Goal: Task Accomplishment & Management: Use online tool/utility

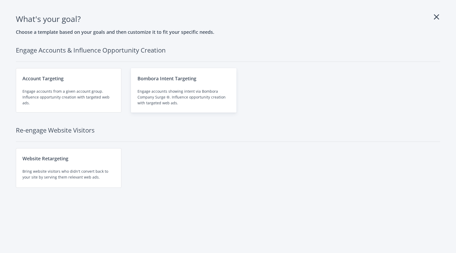
click at [164, 83] on div "Bombora Intent Targeting Engage accounts showing intent via Bombora Company Sur…" at bounding box center [184, 90] width 106 height 44
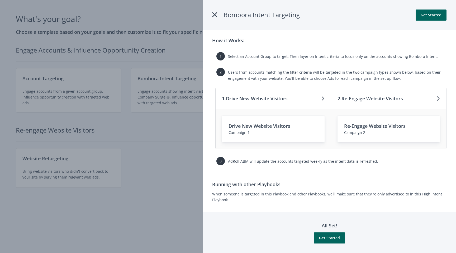
click at [184, 171] on div at bounding box center [228, 126] width 456 height 253
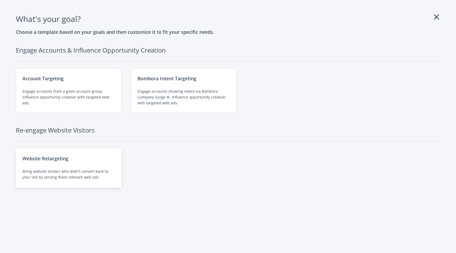
click at [72, 155] on div "Website Retargeting" at bounding box center [68, 158] width 92 height 7
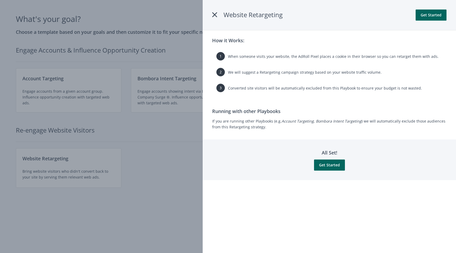
click at [170, 182] on div at bounding box center [228, 126] width 456 height 253
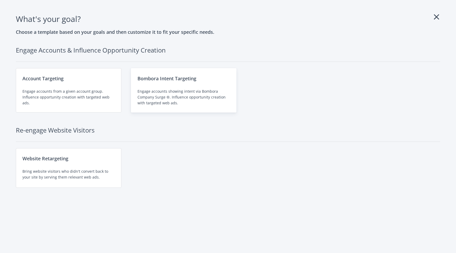
click at [184, 93] on div "Engage accounts showing intent via Bombora Company Surge ®. Influence opportuni…" at bounding box center [184, 96] width 92 height 17
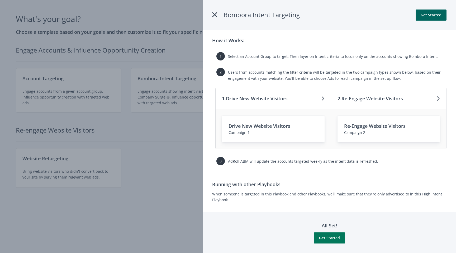
click at [332, 240] on button "Get Started" at bounding box center [329, 237] width 31 height 11
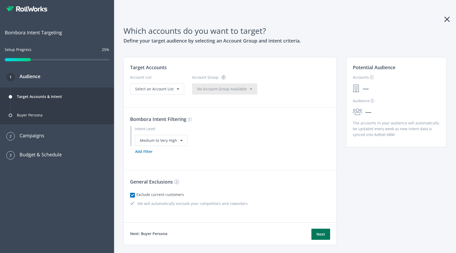
click at [320, 236] on button "Next" at bounding box center [321, 234] width 19 height 11
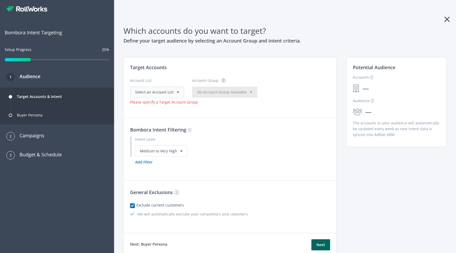
click at [162, 93] on span "Select an Account List" at bounding box center [154, 92] width 39 height 5
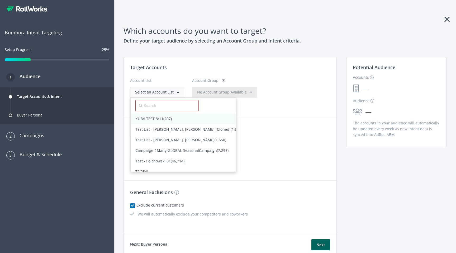
click at [153, 120] on span "KUBA TEST 8/11 (207)" at bounding box center [153, 118] width 36 height 5
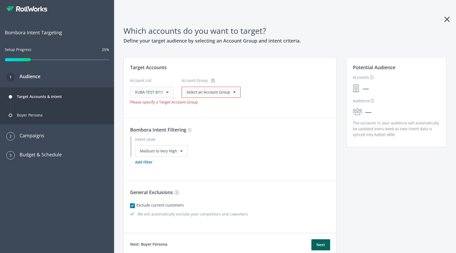
click at [214, 94] on span "Select an Account Group" at bounding box center [209, 92] width 44 height 5
click at [205, 104] on span "All Accounts (207)" at bounding box center [202, 102] width 30 height 5
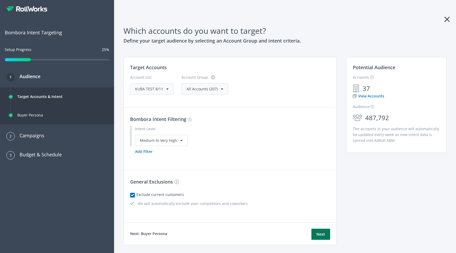
click at [321, 235] on button "Next" at bounding box center [321, 234] width 19 height 11
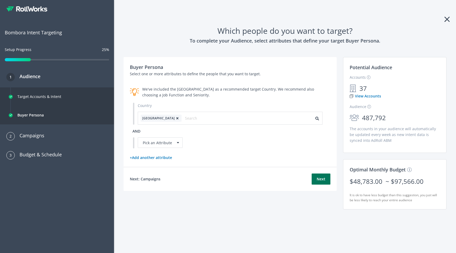
click at [322, 182] on button "Next" at bounding box center [321, 178] width 19 height 11
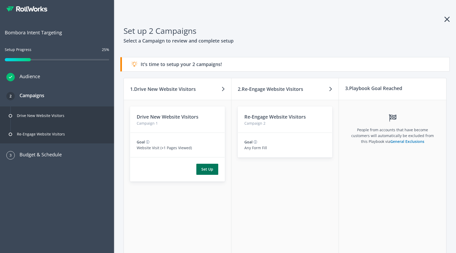
click at [212, 169] on button "Set Up" at bounding box center [207, 169] width 22 height 11
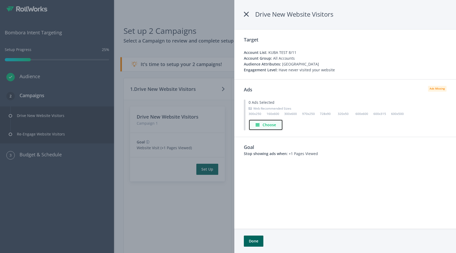
click at [272, 126] on h4 "Choose" at bounding box center [269, 125] width 13 height 6
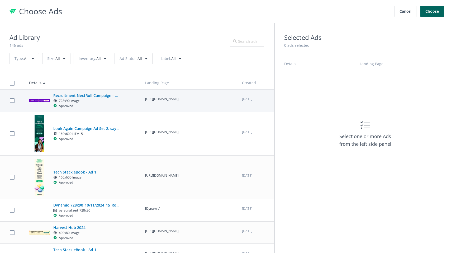
click at [133, 100] on div "Recruitment NextRoll Campaign - WorkToLive 728x90 Image Approved" at bounding box center [82, 101] width 107 height 16
checkbox input "true"
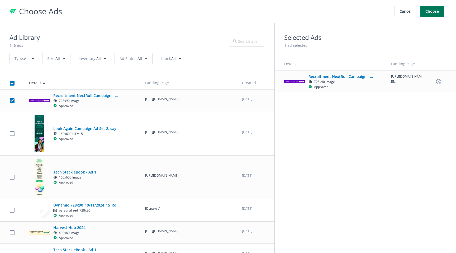
click at [435, 13] on button "Choose" at bounding box center [432, 11] width 23 height 11
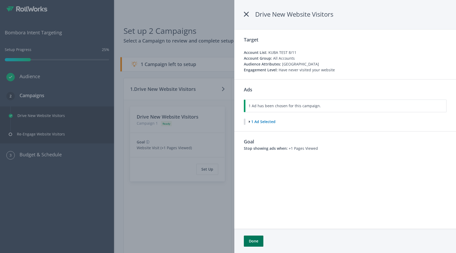
click at [253, 244] on button "Done" at bounding box center [254, 241] width 20 height 11
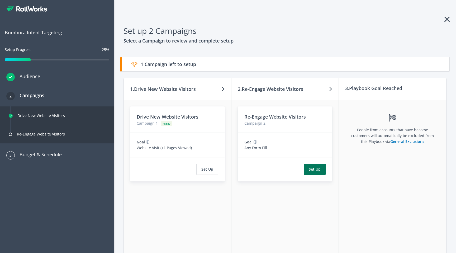
click at [317, 169] on button "Set Up" at bounding box center [315, 169] width 22 height 11
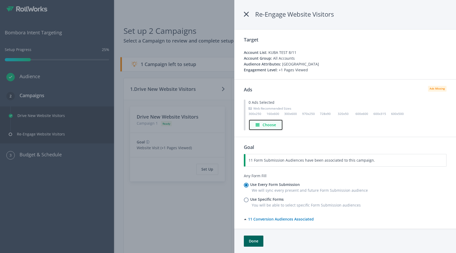
click at [270, 125] on h4 "Choose" at bounding box center [269, 125] width 13 height 6
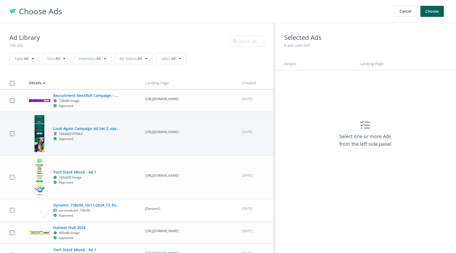
click at [184, 133] on p "https://campaigns.rollworks.com/marketing_made_simple_secure_impactful?utm_sour…" at bounding box center [188, 132] width 87 height 5
checkbox input "true"
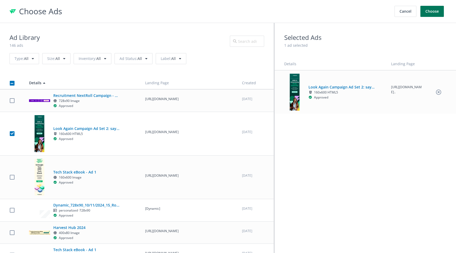
click at [433, 11] on button "Choose" at bounding box center [432, 11] width 23 height 11
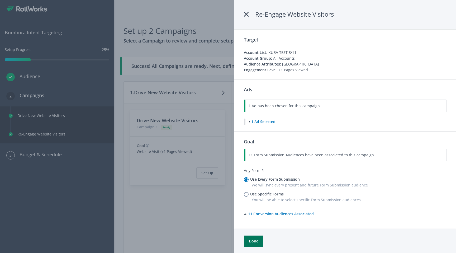
click at [256, 240] on button "Done" at bounding box center [254, 241] width 20 height 11
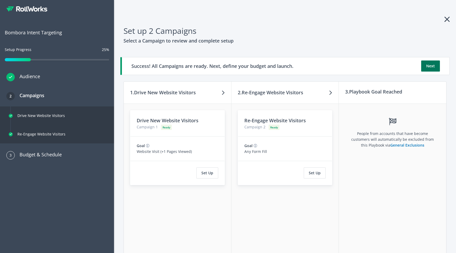
click at [431, 66] on button "Next" at bounding box center [430, 65] width 19 height 11
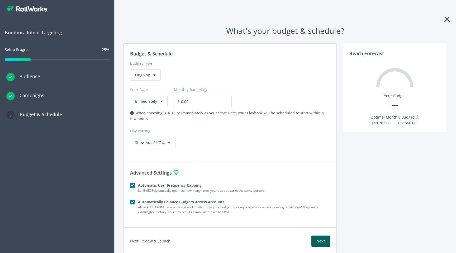
scroll to position [19, 0]
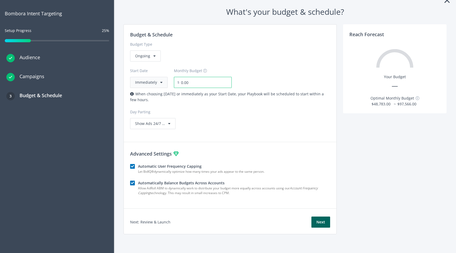
drag, startPoint x: 175, startPoint y: 82, endPoint x: 160, endPoint y: 81, distance: 14.8
click at [160, 81] on div "Start Date Immediately Monthly Budget $ 0.00" at bounding box center [230, 75] width 200 height 26
type input "155.00"
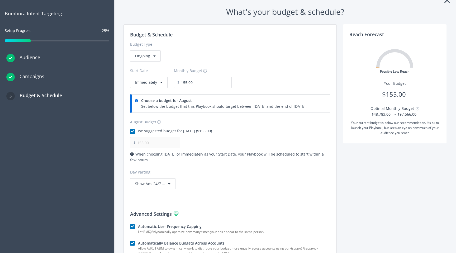
click at [270, 139] on div "Budget & Schedule Budget Type Ongoing Start Date Immediately Monthly Budget $ 1…" at bounding box center [230, 159] width 213 height 270
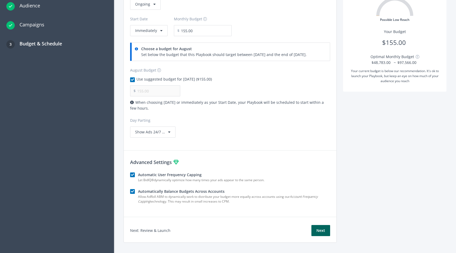
scroll to position [79, 0]
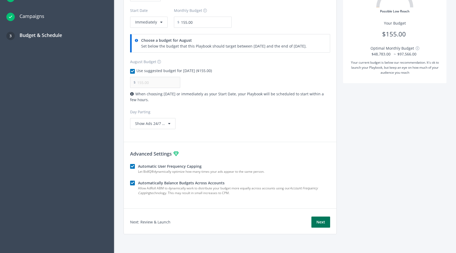
click at [319, 224] on button "Next" at bounding box center [321, 222] width 19 height 11
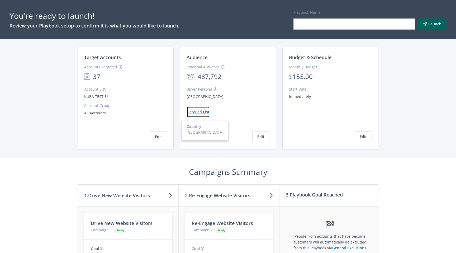
click at [199, 113] on button "Detailed List" at bounding box center [198, 111] width 23 height 11
click at [422, 111] on div "You're ready to launch! Review your Playbook setup to confirm it is what you wo…" at bounding box center [228, 126] width 456 height 253
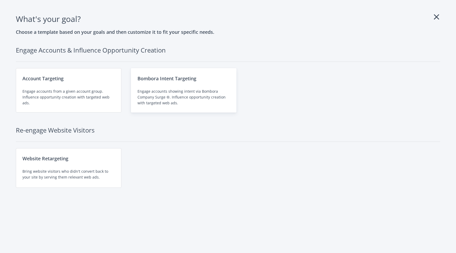
click at [167, 86] on div "Bombora Intent Targeting Engage accounts showing intent via Bombora Company Sur…" at bounding box center [184, 90] width 106 height 44
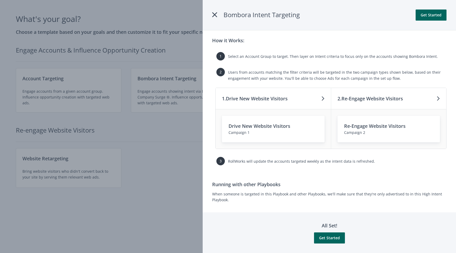
click at [215, 15] on icon at bounding box center [214, 15] width 5 height 10
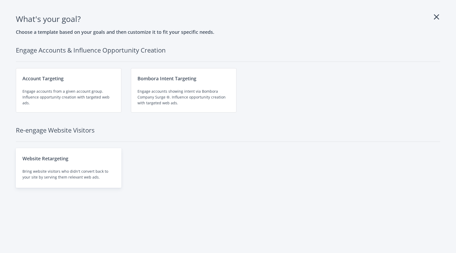
click at [61, 162] on div "Website Retargeting" at bounding box center [68, 158] width 92 height 7
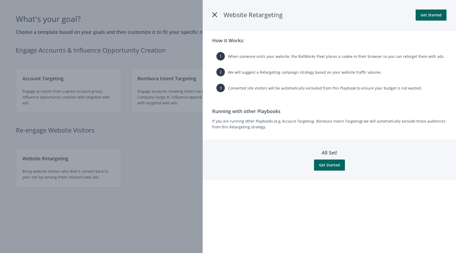
click at [214, 13] on icon at bounding box center [214, 15] width 5 height 10
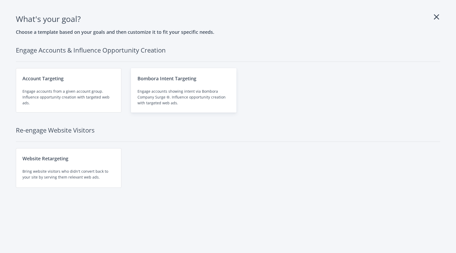
click at [180, 91] on div "Engage accounts showing intent via Bombora Company Surge ®. Influence opportuni…" at bounding box center [184, 96] width 92 height 17
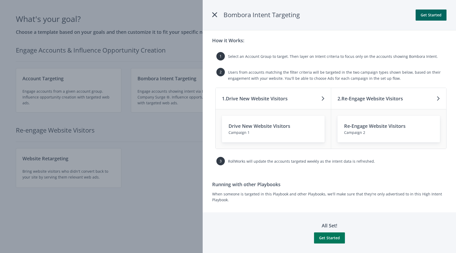
click at [330, 240] on button "Get Started" at bounding box center [329, 237] width 31 height 11
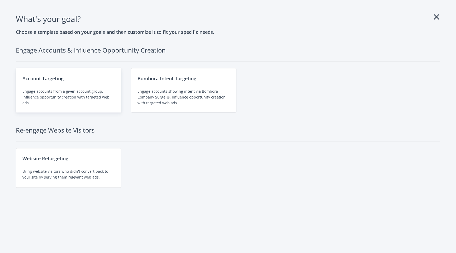
click at [78, 91] on div "Engage accounts from a given account group. Influence opportunity creation with…" at bounding box center [68, 96] width 92 height 17
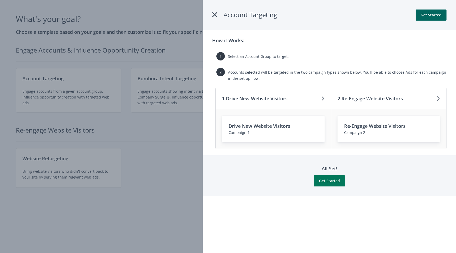
click at [333, 180] on button "Get Started" at bounding box center [329, 180] width 31 height 11
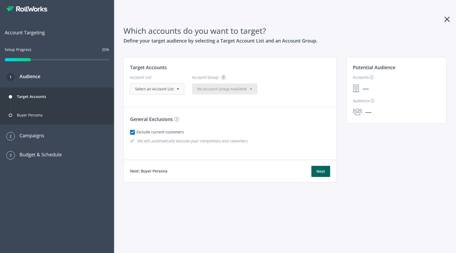
click at [164, 91] on span "Select an Account List" at bounding box center [154, 88] width 39 height 5
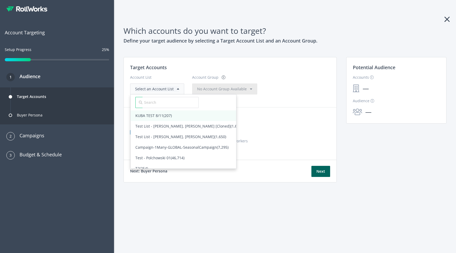
click at [157, 116] on span "KUBA TEST 8/11 (207)" at bounding box center [153, 115] width 36 height 5
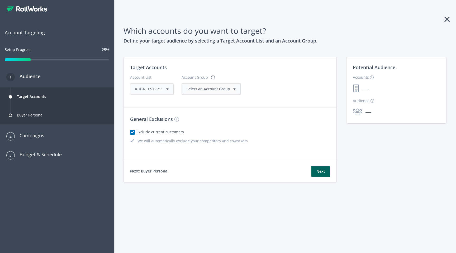
click at [211, 90] on span "Select an Account Group" at bounding box center [209, 88] width 44 height 5
click at [200, 100] on span "All Accounts (207)" at bounding box center [202, 99] width 30 height 5
click at [321, 172] on button "Next" at bounding box center [321, 171] width 19 height 11
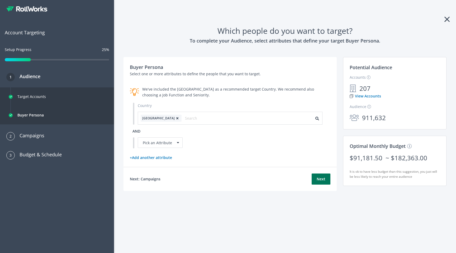
click at [321, 180] on button "Next" at bounding box center [321, 178] width 19 height 11
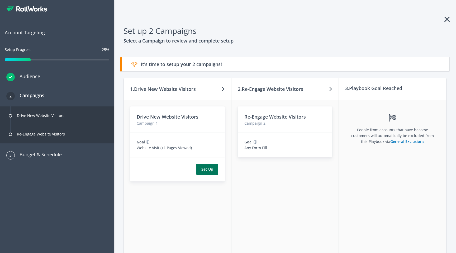
click at [205, 169] on button "Set Up" at bounding box center [207, 169] width 22 height 11
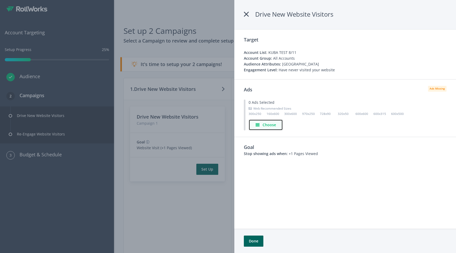
click at [269, 124] on h4 "Choose" at bounding box center [269, 125] width 13 height 6
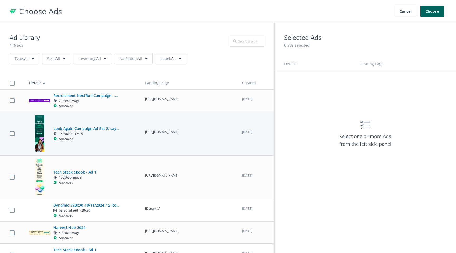
click at [107, 142] on div "Approved" at bounding box center [86, 139] width 66 height 5
checkbox input "true"
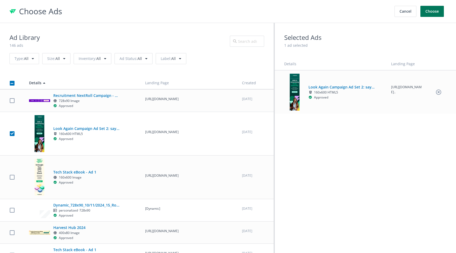
click at [432, 14] on button "Choose" at bounding box center [432, 11] width 23 height 11
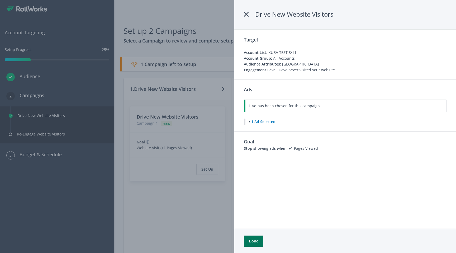
click at [256, 242] on button "Done" at bounding box center [254, 241] width 20 height 11
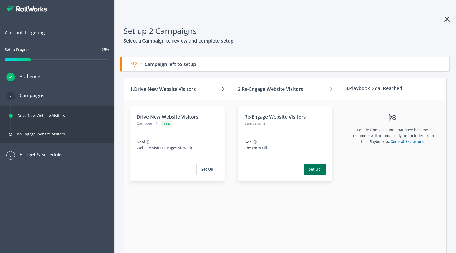
click at [313, 167] on button "Set Up" at bounding box center [315, 169] width 22 height 11
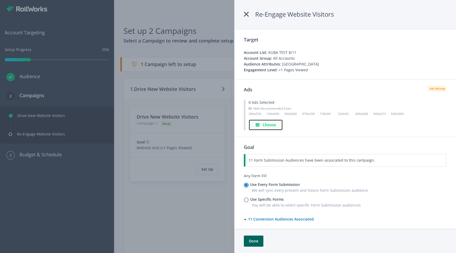
click at [268, 125] on h4 "Choose" at bounding box center [269, 125] width 13 height 6
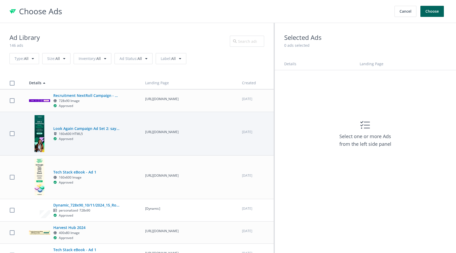
click at [123, 133] on div "Look Again Campaign Ad Set 2: say hello to simplicity 160x600 HTML5 Approved" at bounding box center [82, 133] width 107 height 37
checkbox input "true"
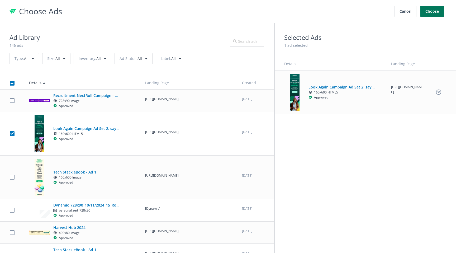
click at [432, 15] on button "Choose" at bounding box center [432, 11] width 23 height 11
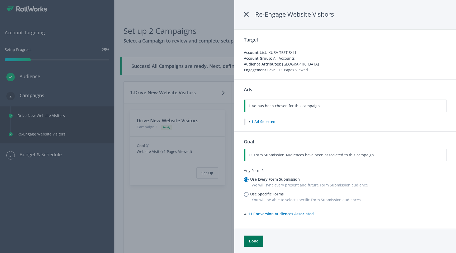
click at [255, 245] on button "Done" at bounding box center [254, 241] width 20 height 11
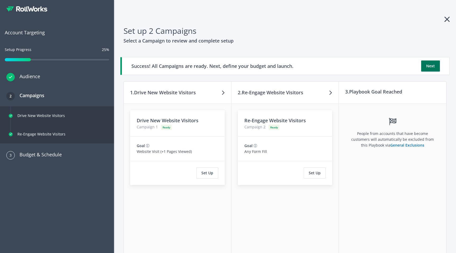
click at [431, 67] on button "Next" at bounding box center [430, 65] width 19 height 11
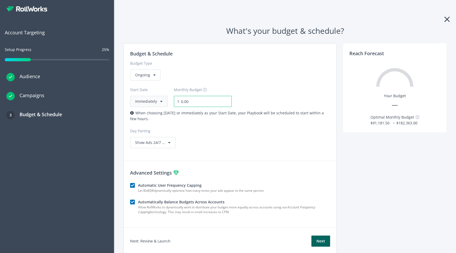
drag, startPoint x: 193, startPoint y: 102, endPoint x: 164, endPoint y: 101, distance: 29.6
click at [164, 101] on div "Start Date Immediately Monthly Budget $ 0.00" at bounding box center [230, 94] width 200 height 26
type input "155.00"
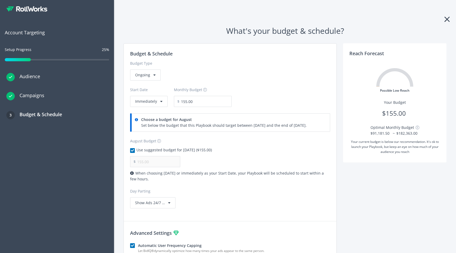
click at [208, 128] on div "Budget & Schedule Budget Type Ongoing Start Date Immediately Monthly Budget $ 1…" at bounding box center [230, 129] width 213 height 171
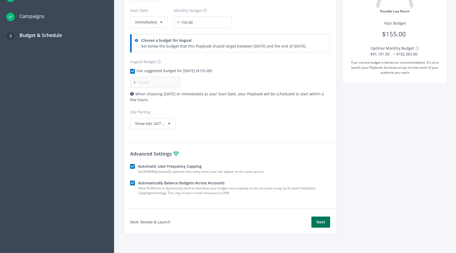
click at [321, 224] on button "Next" at bounding box center [321, 222] width 19 height 11
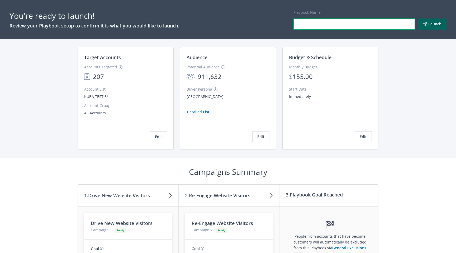
click at [304, 23] on input "Playbook Name" at bounding box center [354, 23] width 121 height 11
type input "test launch AT playbook jessica"
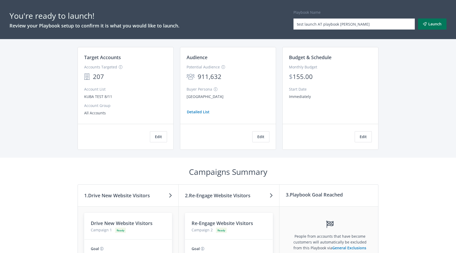
click at [429, 27] on button "Launch" at bounding box center [432, 23] width 29 height 11
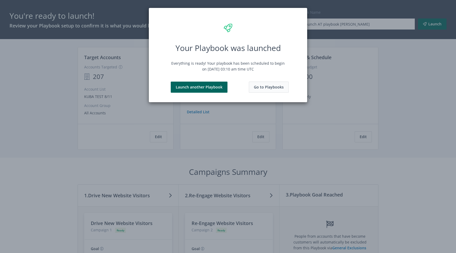
click at [258, 86] on button "Go to Playbooks" at bounding box center [269, 87] width 40 height 11
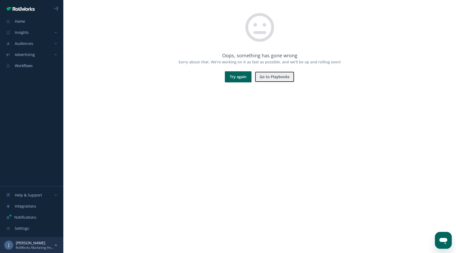
click at [274, 78] on button "Go to Playbooks" at bounding box center [275, 76] width 40 height 11
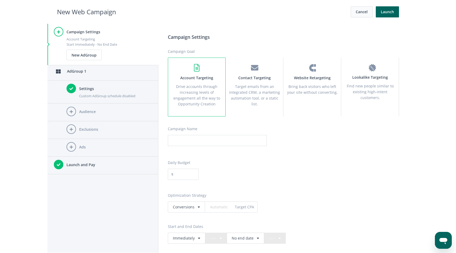
click at [369, 11] on button "Cancel" at bounding box center [362, 11] width 22 height 11
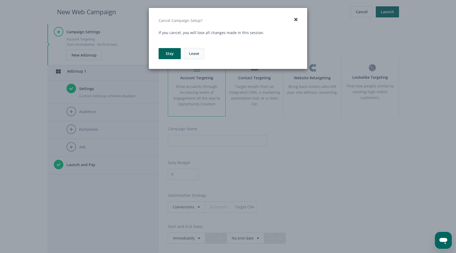
click at [194, 56] on link "Leave" at bounding box center [194, 53] width 20 height 11
